Goal: Communication & Community: Answer question/provide support

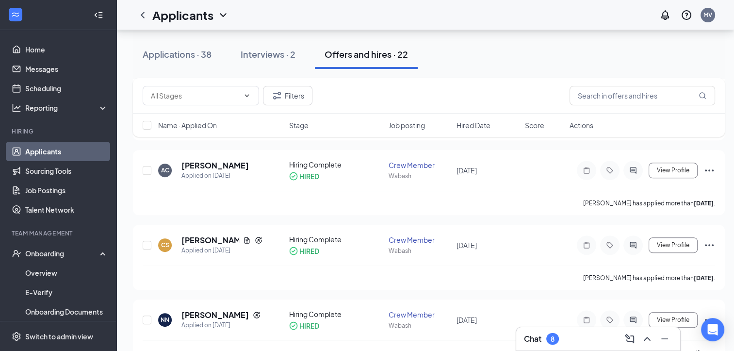
scroll to position [37, 0]
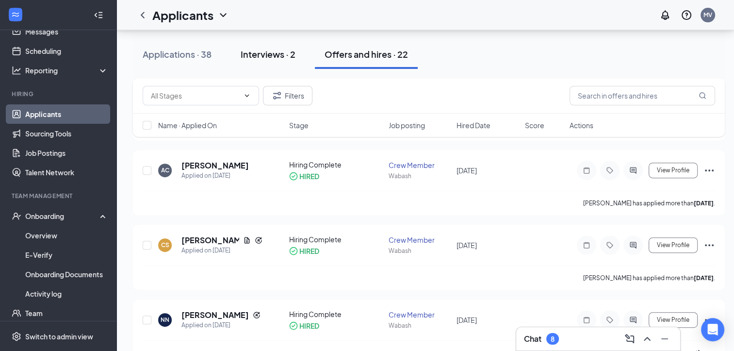
click at [249, 58] on div "Interviews · 2" at bounding box center [268, 54] width 55 height 12
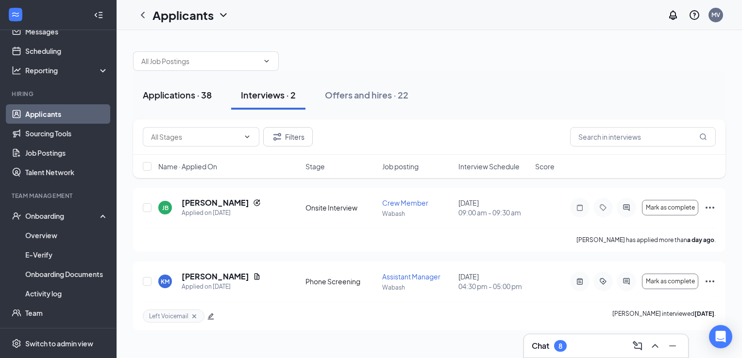
click at [186, 109] on button "Applications · 38" at bounding box center [177, 95] width 88 height 29
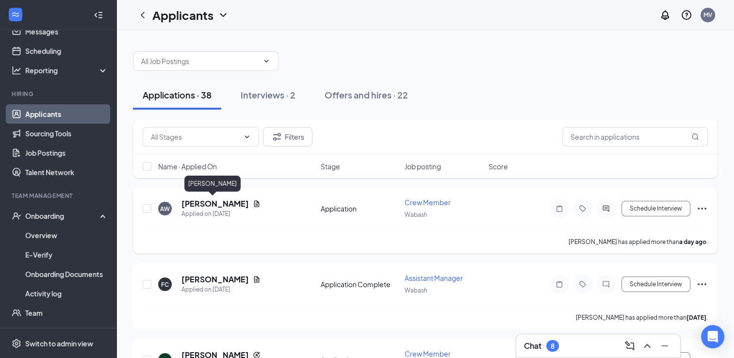
click at [211, 206] on h5 "[PERSON_NAME]" at bounding box center [215, 204] width 67 height 11
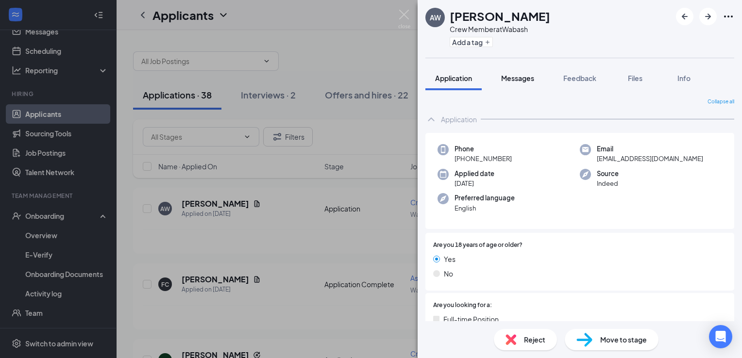
click at [535, 85] on button "Messages" at bounding box center [517, 78] width 52 height 24
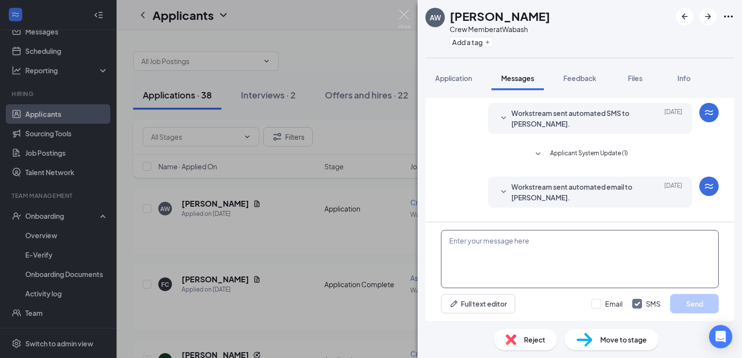
click at [517, 251] on textarea at bounding box center [580, 259] width 278 height 58
click at [542, 246] on textarea "Good Morning Austin," at bounding box center [580, 259] width 278 height 58
click at [469, 259] on textarea "Good Morning Austin," at bounding box center [580, 259] width 278 height 58
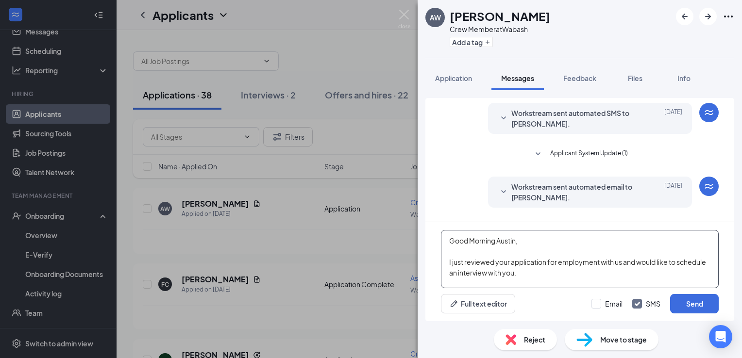
scroll to position [10, 0]
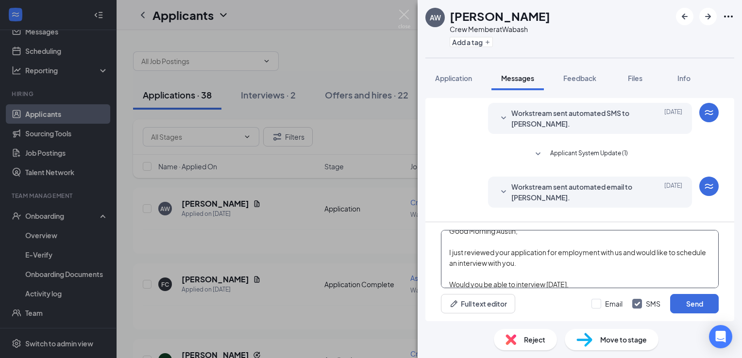
click at [527, 260] on textarea "Good Morning Austin, I just reviewed your application for employment with us an…" at bounding box center [580, 259] width 278 height 58
click at [579, 285] on textarea "Good Morning Austin, I just reviewed your application for employment with us an…" at bounding box center [580, 259] width 278 height 58
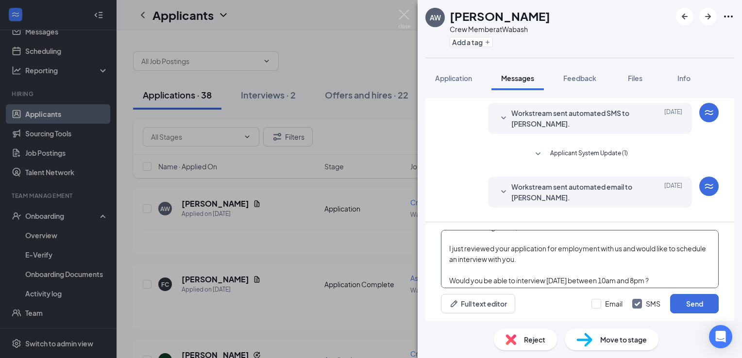
click at [625, 249] on textarea "Good Morning Austin, I just reviewed your application for employment with us an…" at bounding box center [580, 259] width 278 height 58
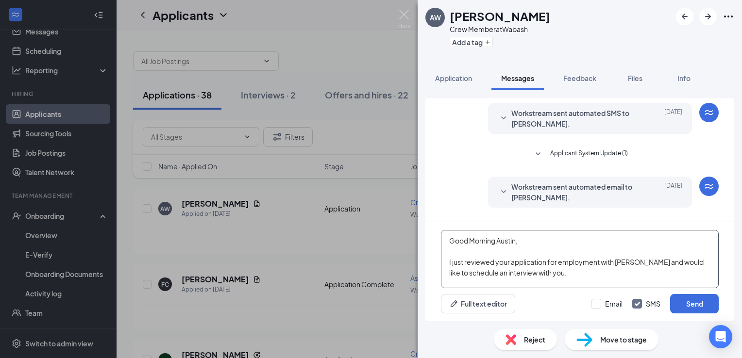
click at [567, 246] on textarea "Good Morning Austin, I just reviewed your application for employment with [PERS…" at bounding box center [580, 259] width 278 height 58
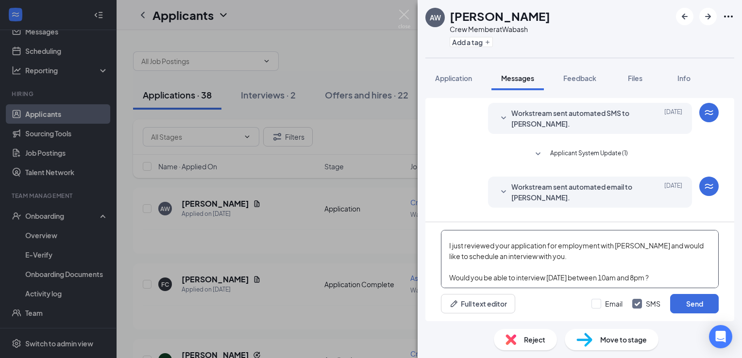
scroll to position [37, 0]
type textarea "Good Morning Austin, This is [PERSON_NAME], the General Manager with [PERSON_NA…"
click at [702, 301] on button "Send" at bounding box center [694, 303] width 49 height 19
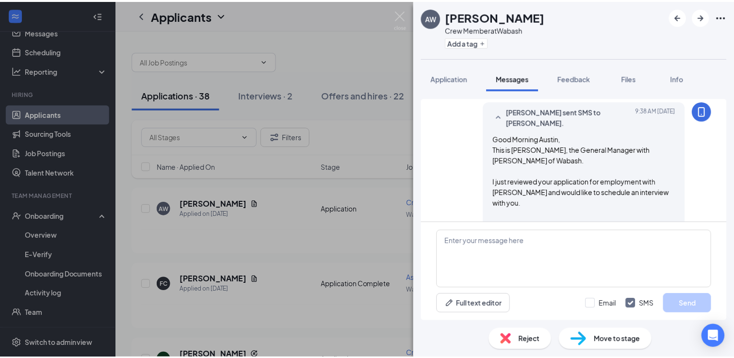
scroll to position [143, 0]
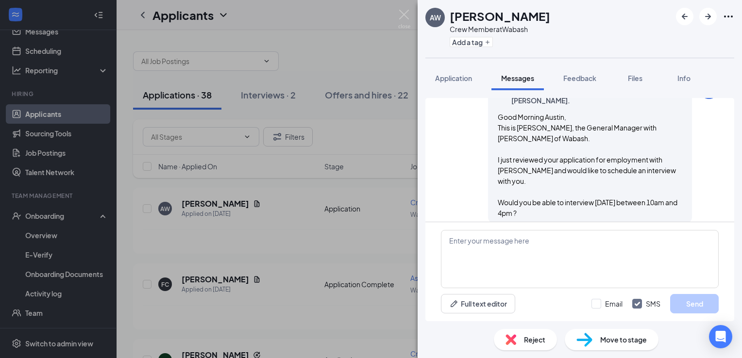
click at [600, 341] on span "Move to stage" at bounding box center [623, 339] width 47 height 11
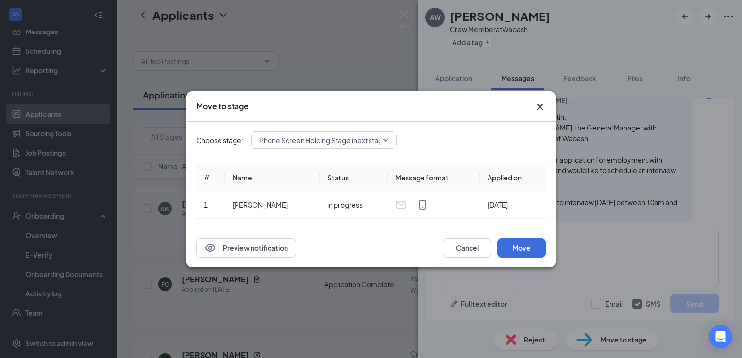
click at [539, 104] on icon "Cross" at bounding box center [540, 107] width 12 height 12
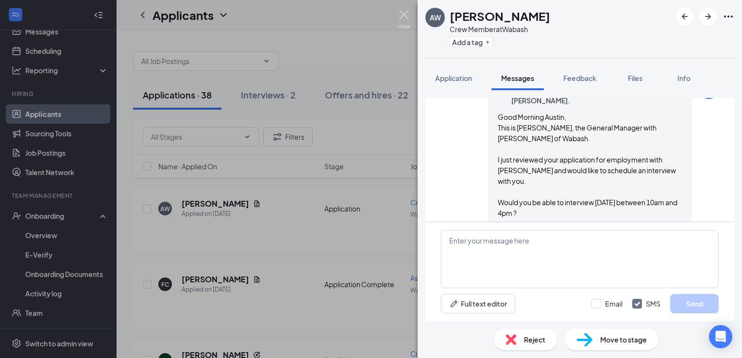
click at [407, 17] on img at bounding box center [404, 19] width 12 height 19
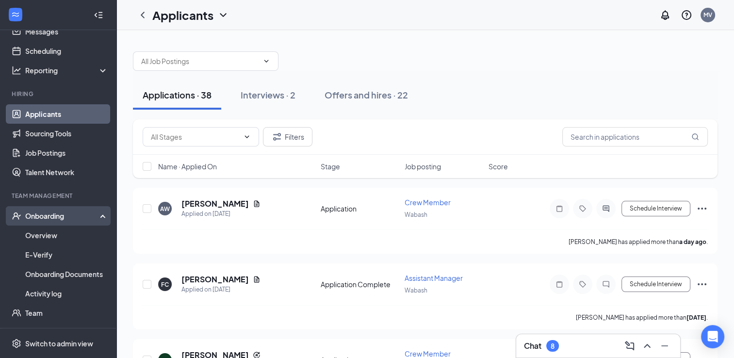
click at [78, 213] on div "Onboarding" at bounding box center [62, 216] width 75 height 10
click at [52, 218] on div "Onboarding" at bounding box center [62, 216] width 75 height 10
click at [50, 234] on link "Overview" at bounding box center [66, 235] width 83 height 19
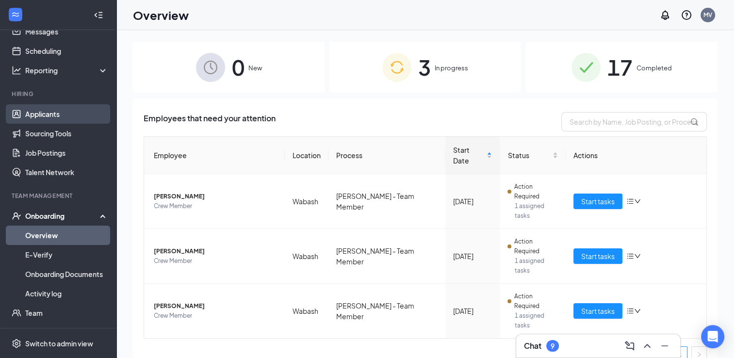
click at [56, 111] on link "Applicants" at bounding box center [66, 113] width 83 height 19
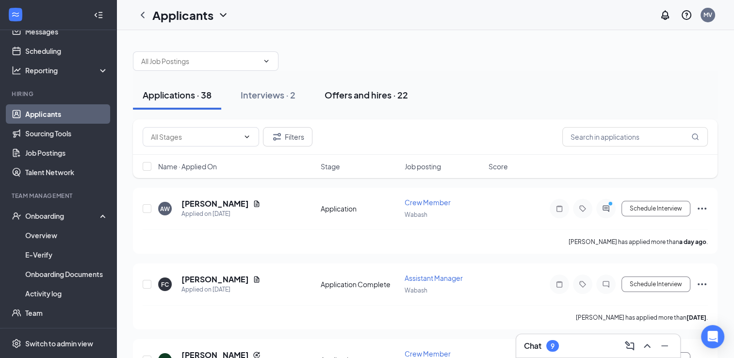
click at [342, 94] on div "Offers and hires · 22" at bounding box center [366, 95] width 83 height 12
